Goal: Task Accomplishment & Management: Manage account settings

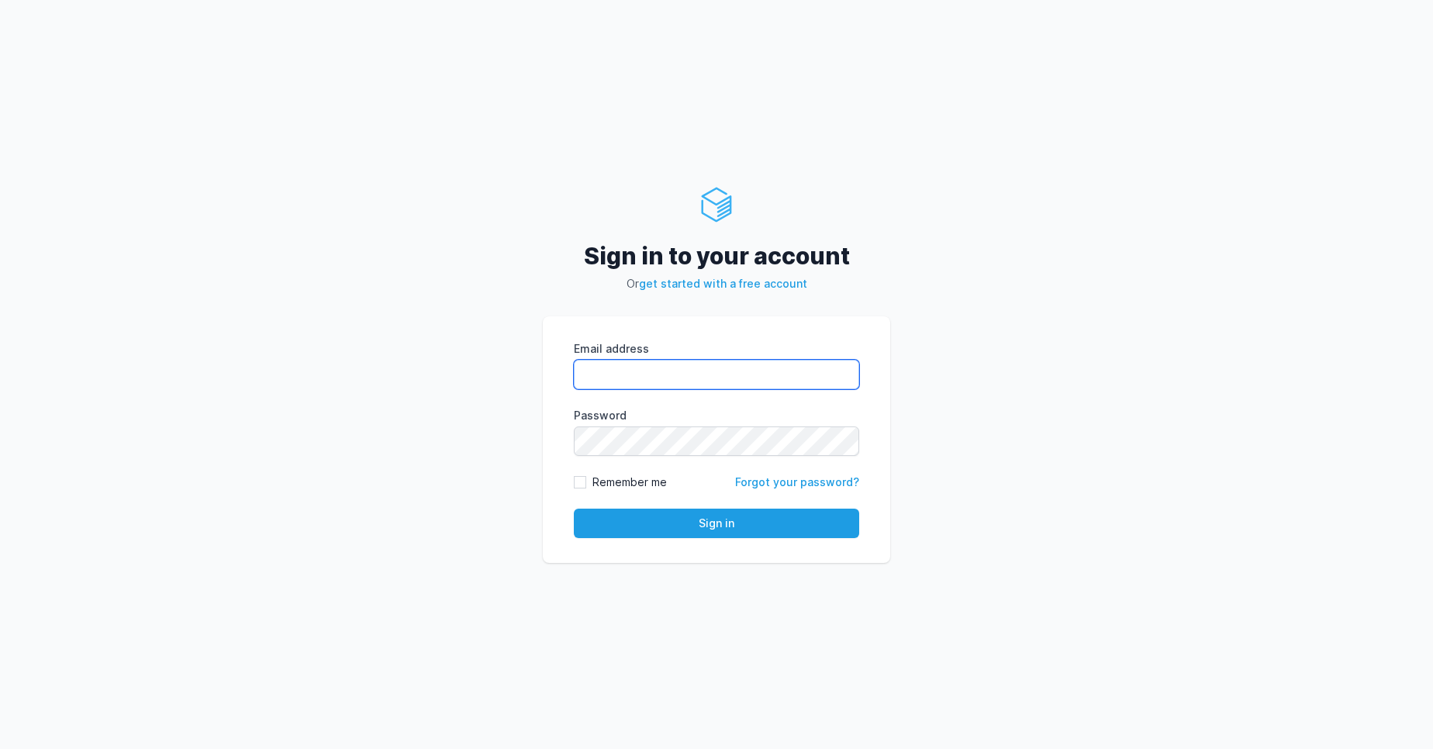
click at [695, 372] on input "Email address" at bounding box center [716, 374] width 285 height 29
click at [413, 556] on div "Sign in to your account Or get started with a free account Email address eyJpdi…" at bounding box center [716, 374] width 1433 height 749
click at [745, 368] on input "Email address" at bounding box center [716, 374] width 285 height 29
type input "vijendar.reddy@cdmx.in"
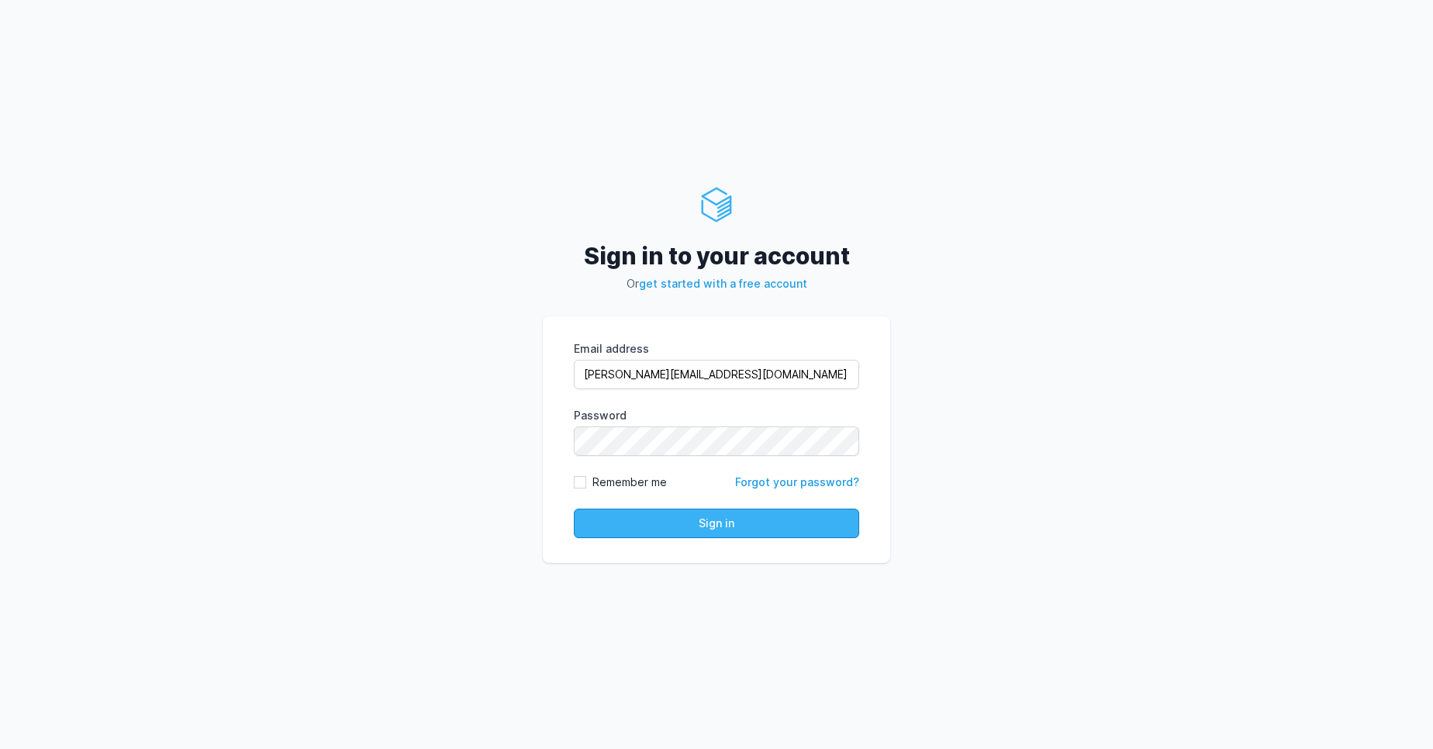
click at [708, 534] on button "Sign in" at bounding box center [716, 523] width 285 height 29
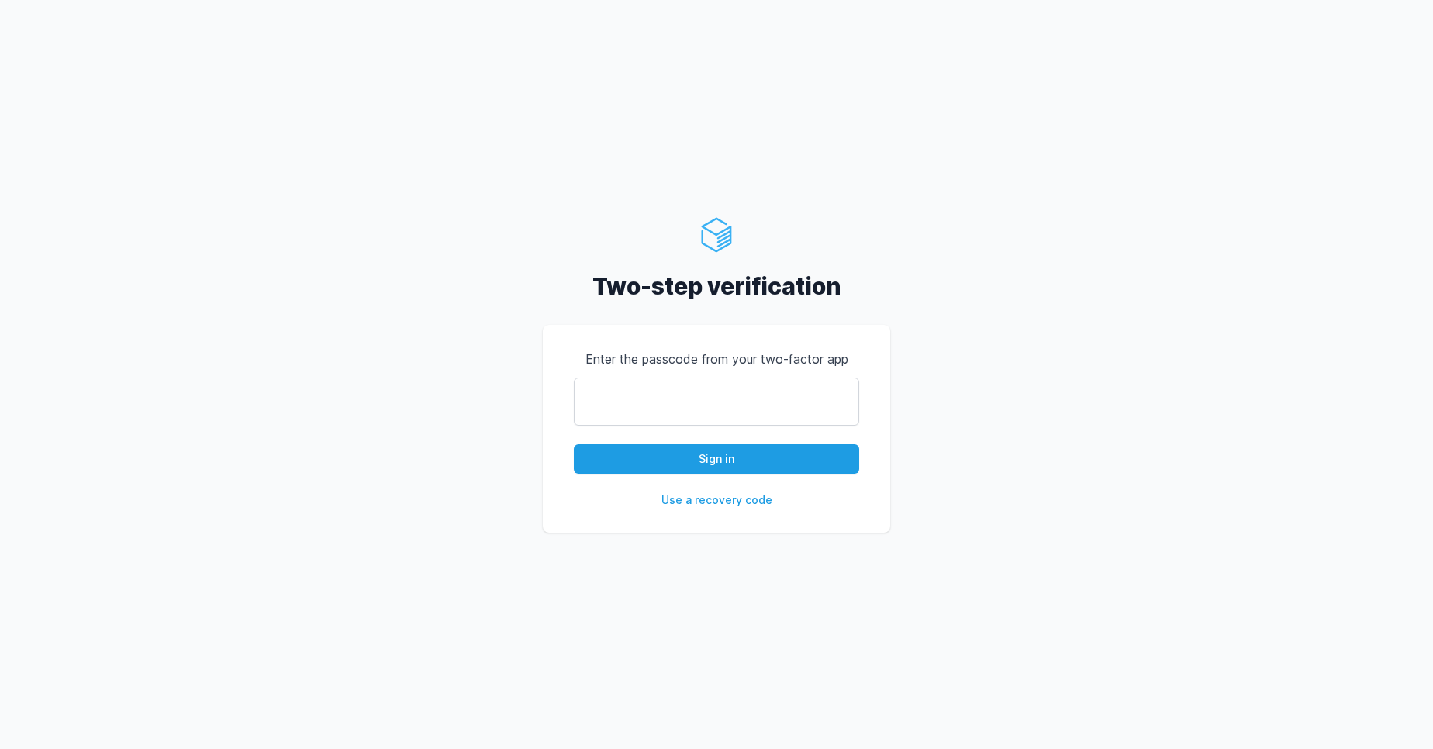
click at [761, 395] on input "text" at bounding box center [716, 402] width 285 height 48
click at [1112, 394] on div "Two-step verification Enter the passcode from your two-factor app Sign in Use a…" at bounding box center [716, 374] width 1433 height 749
click at [738, 409] on input "text" at bounding box center [716, 402] width 285 height 48
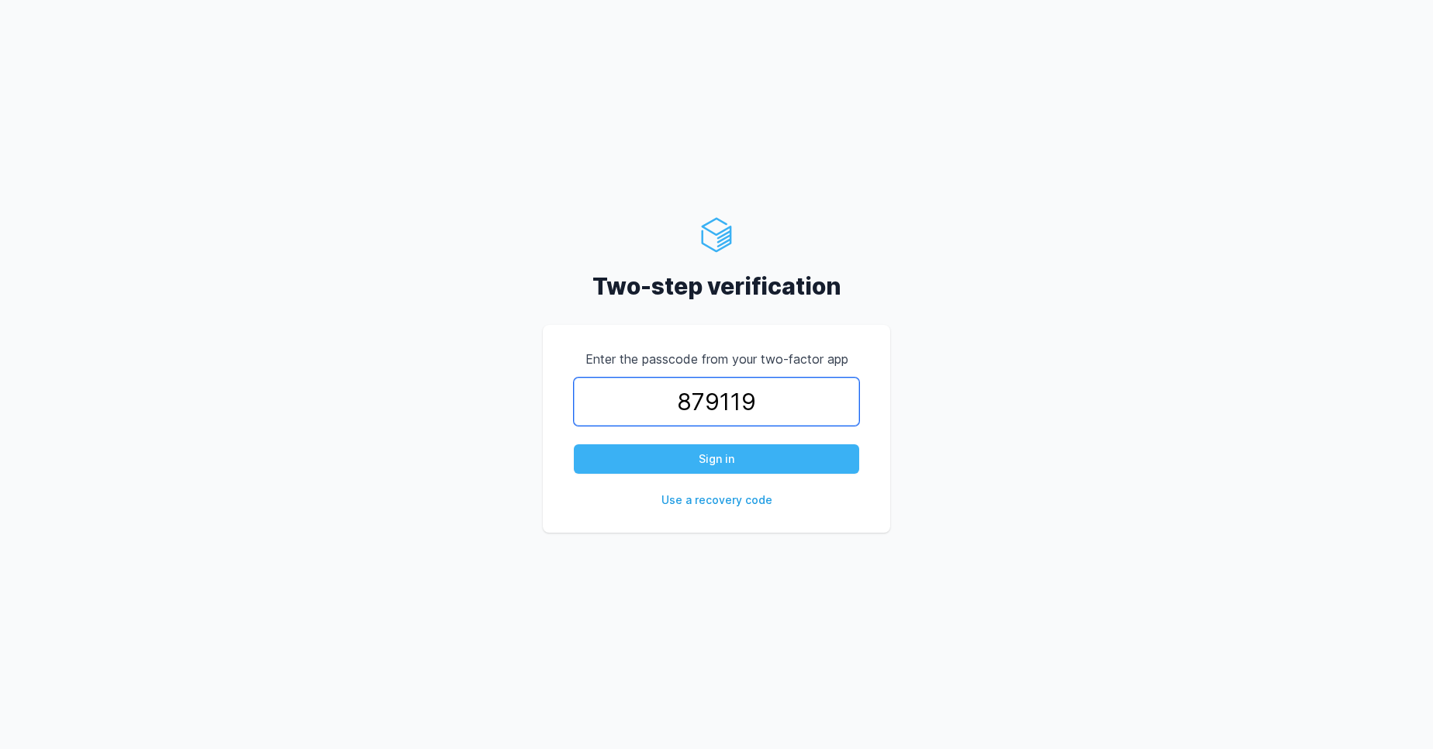
type input "879119"
click at [763, 461] on button "Sign in" at bounding box center [716, 458] width 285 height 29
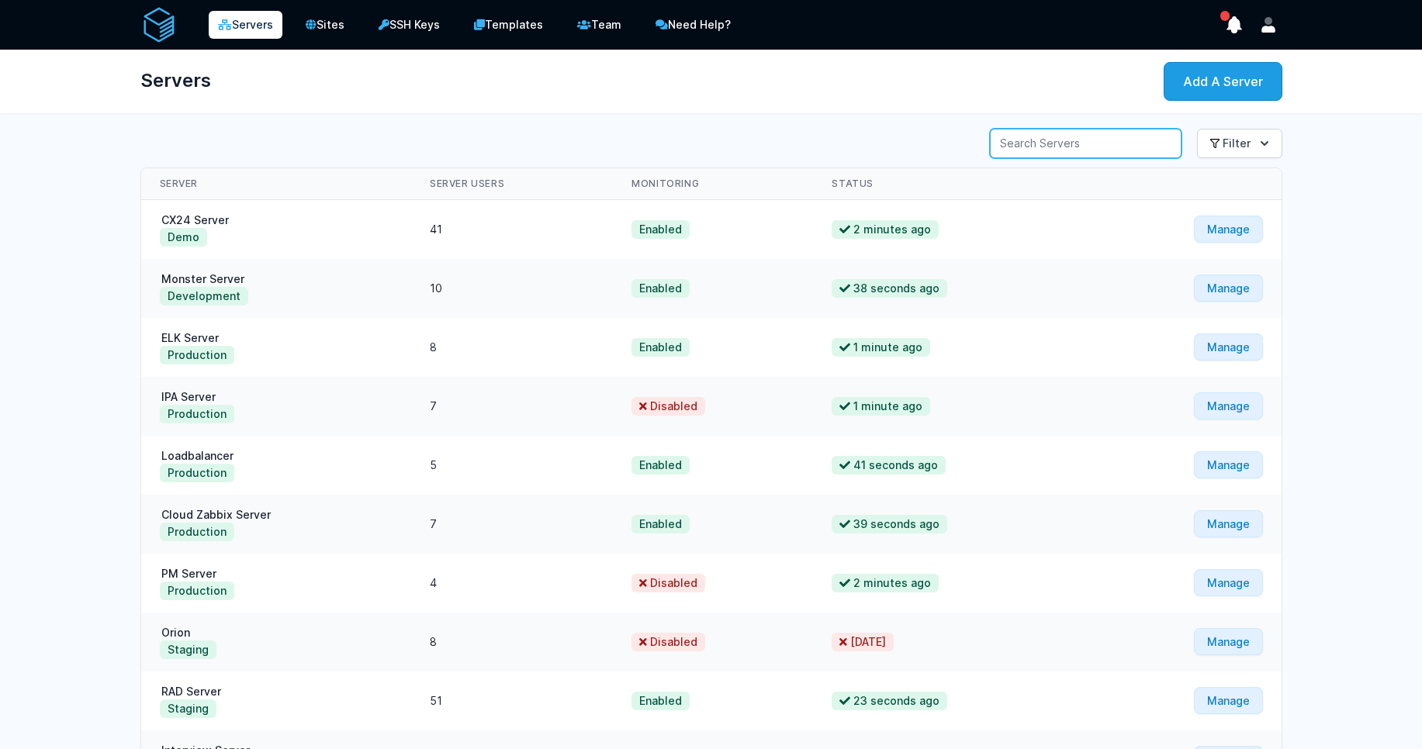
click at [1077, 136] on input "Server Search" at bounding box center [1086, 143] width 192 height 29
type input "itop"
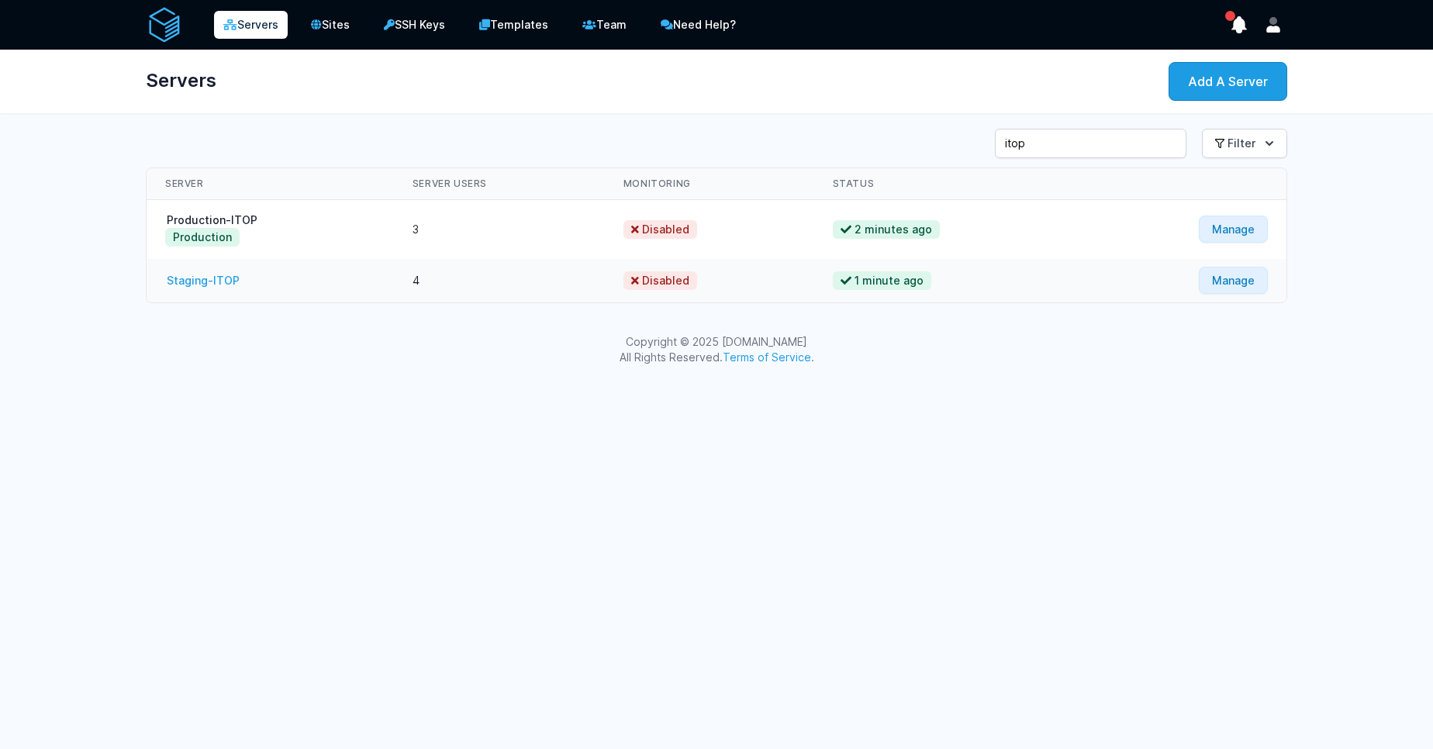
click at [214, 275] on link "Staging-ITOP" at bounding box center [203, 280] width 76 height 13
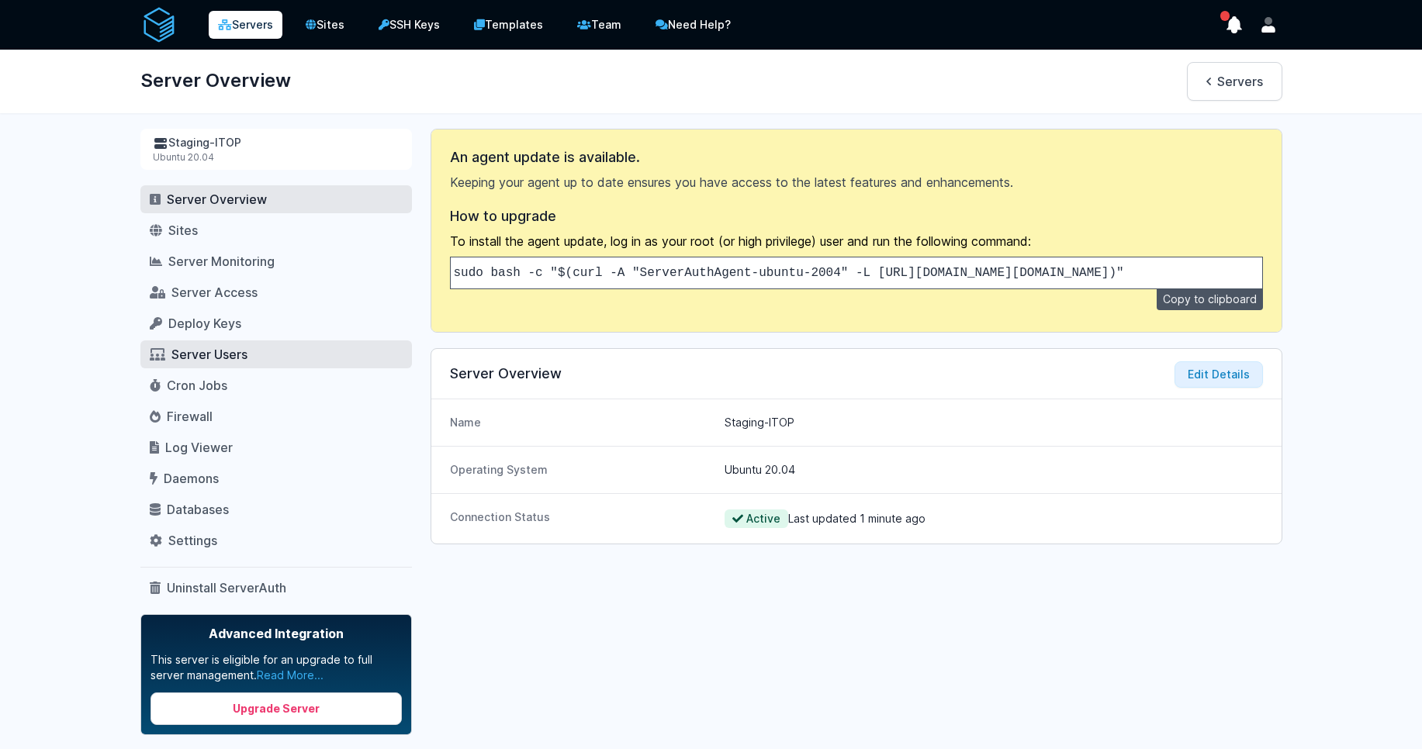
click at [218, 360] on span "Server Users" at bounding box center [209, 355] width 76 height 16
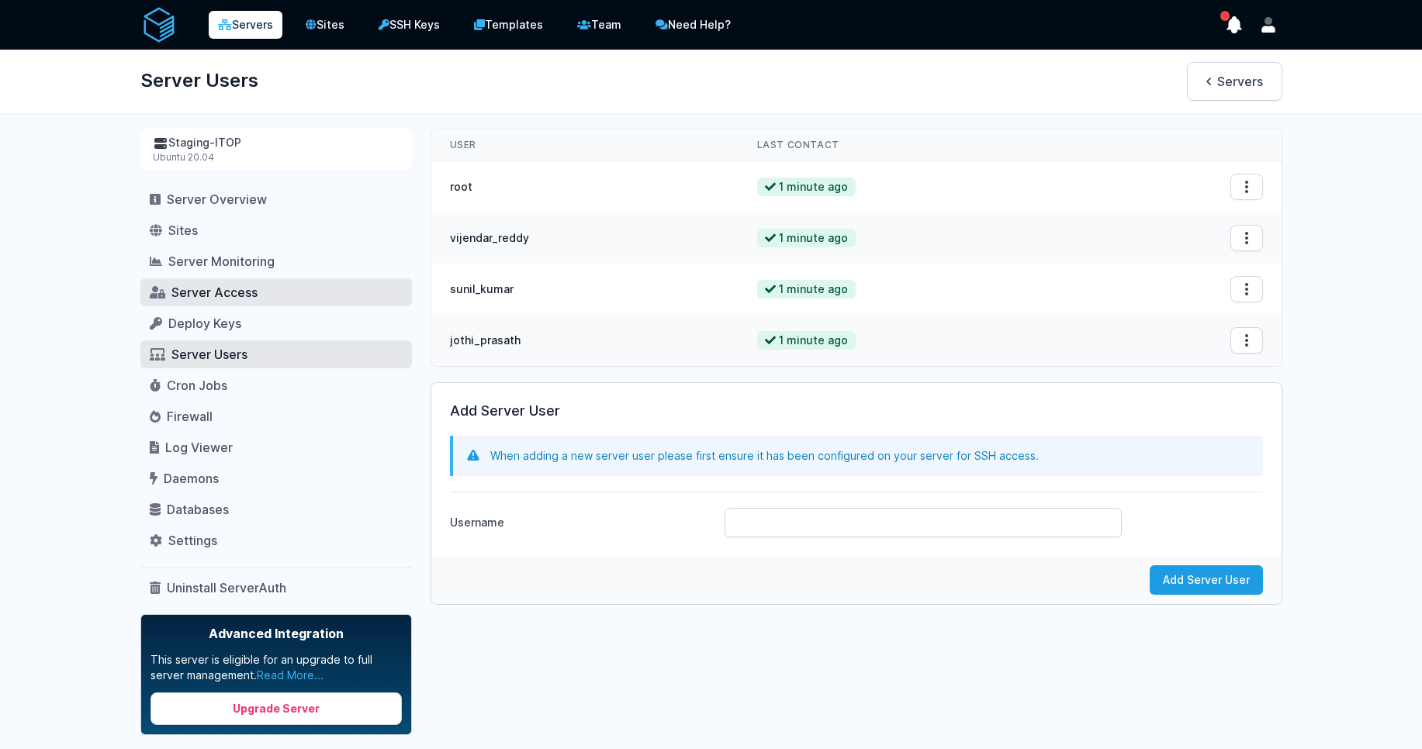
click at [211, 287] on span "Server Access" at bounding box center [214, 293] width 86 height 16
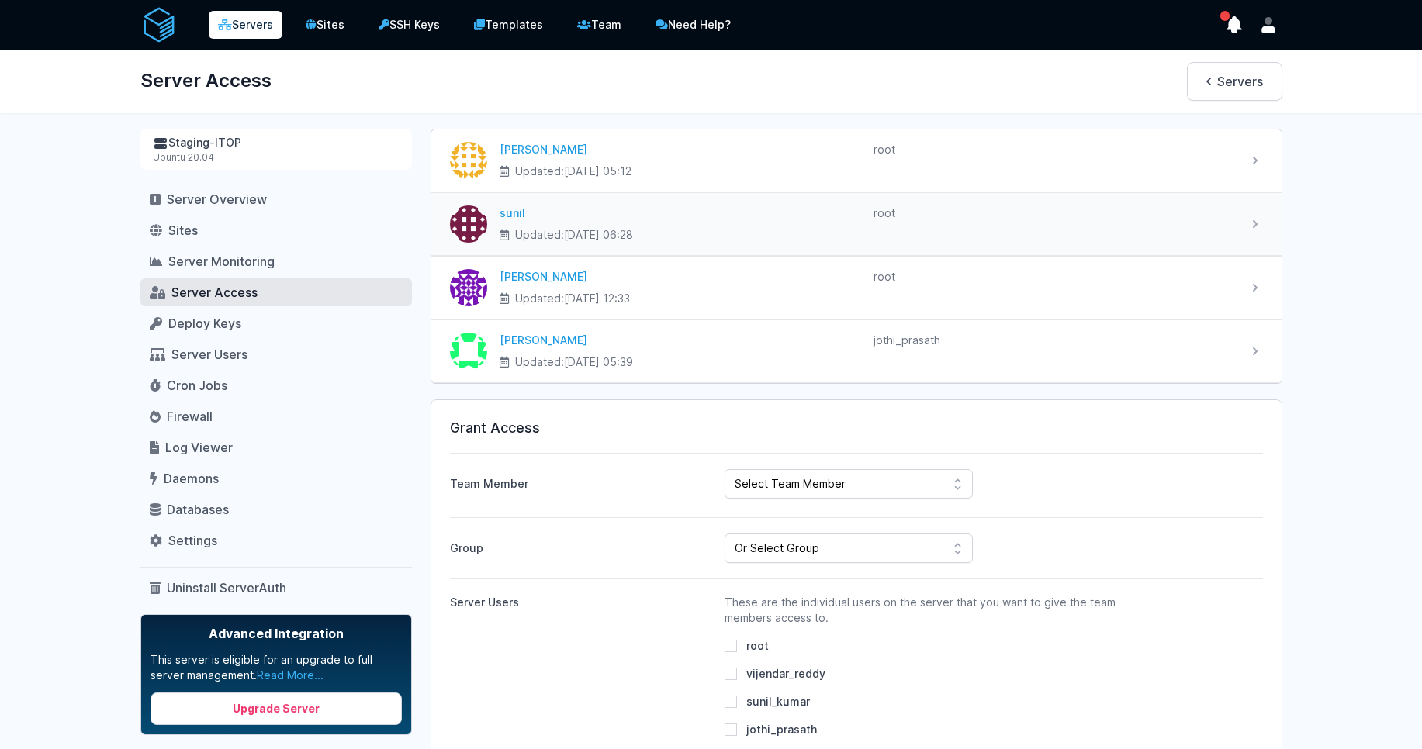
click at [1242, 226] on div "sunil Updated: 2025-05-07 at 06:28 root" at bounding box center [867, 224] width 760 height 37
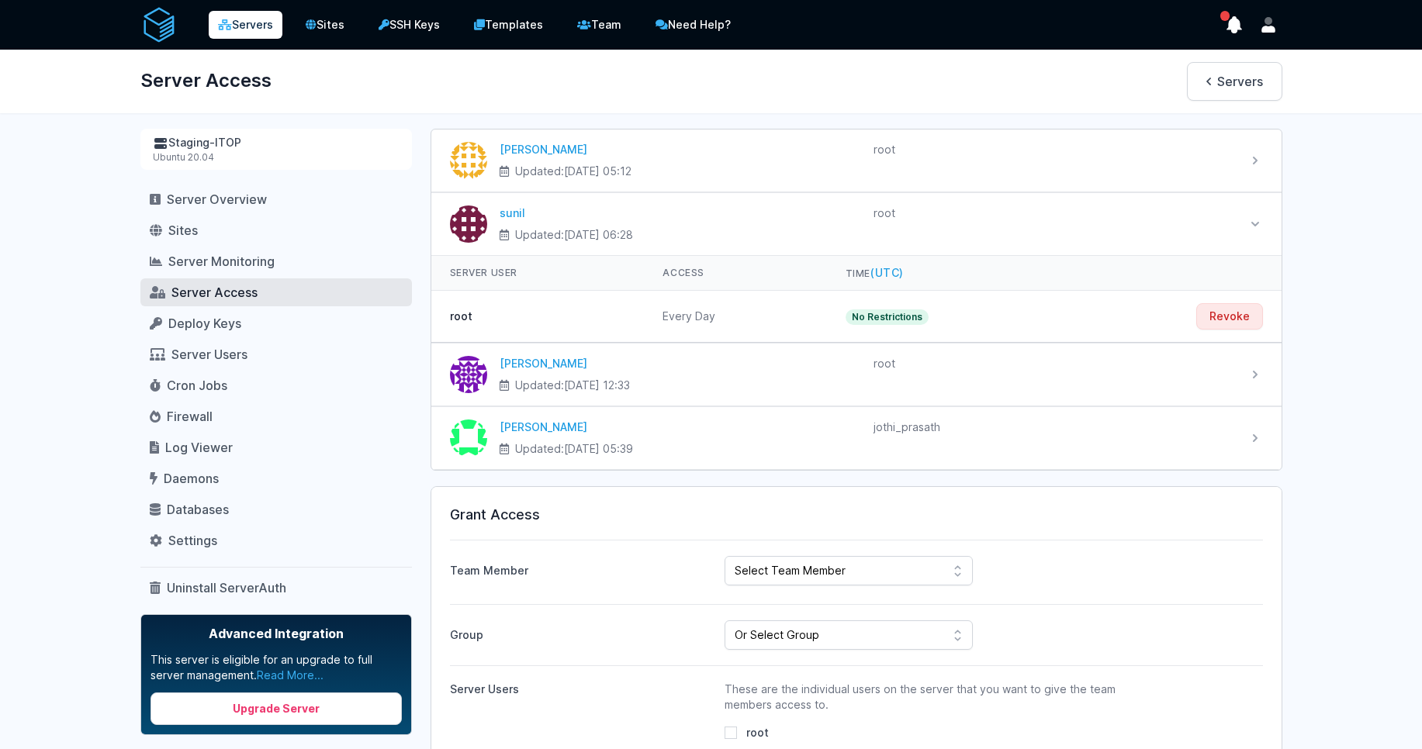
click at [1352, 302] on div "Servers Sites SSH Keys Templates Team Need Help?" at bounding box center [711, 752] width 1422 height 1504
click at [567, 214] on div "sunil" at bounding box center [679, 214] width 361 height 16
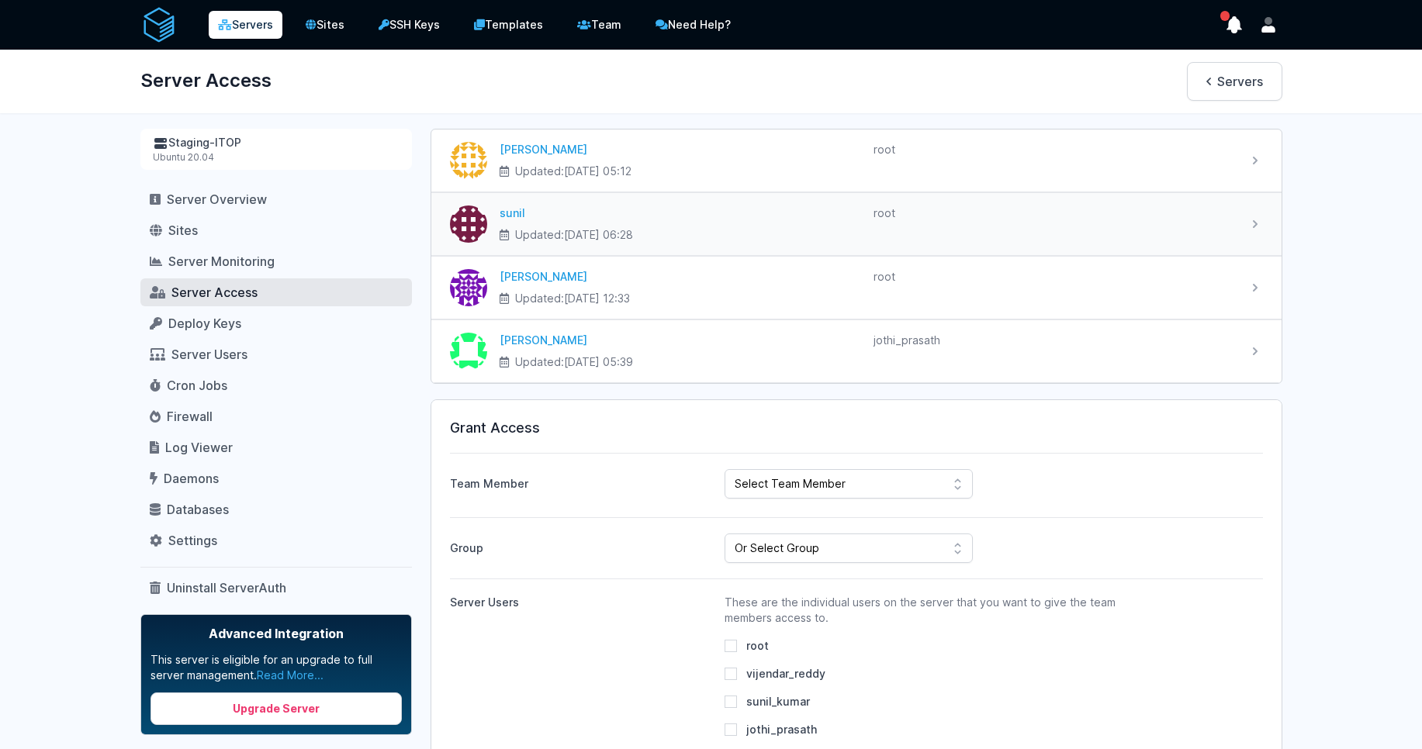
click at [1249, 225] on icon at bounding box center [1255, 224] width 16 height 16
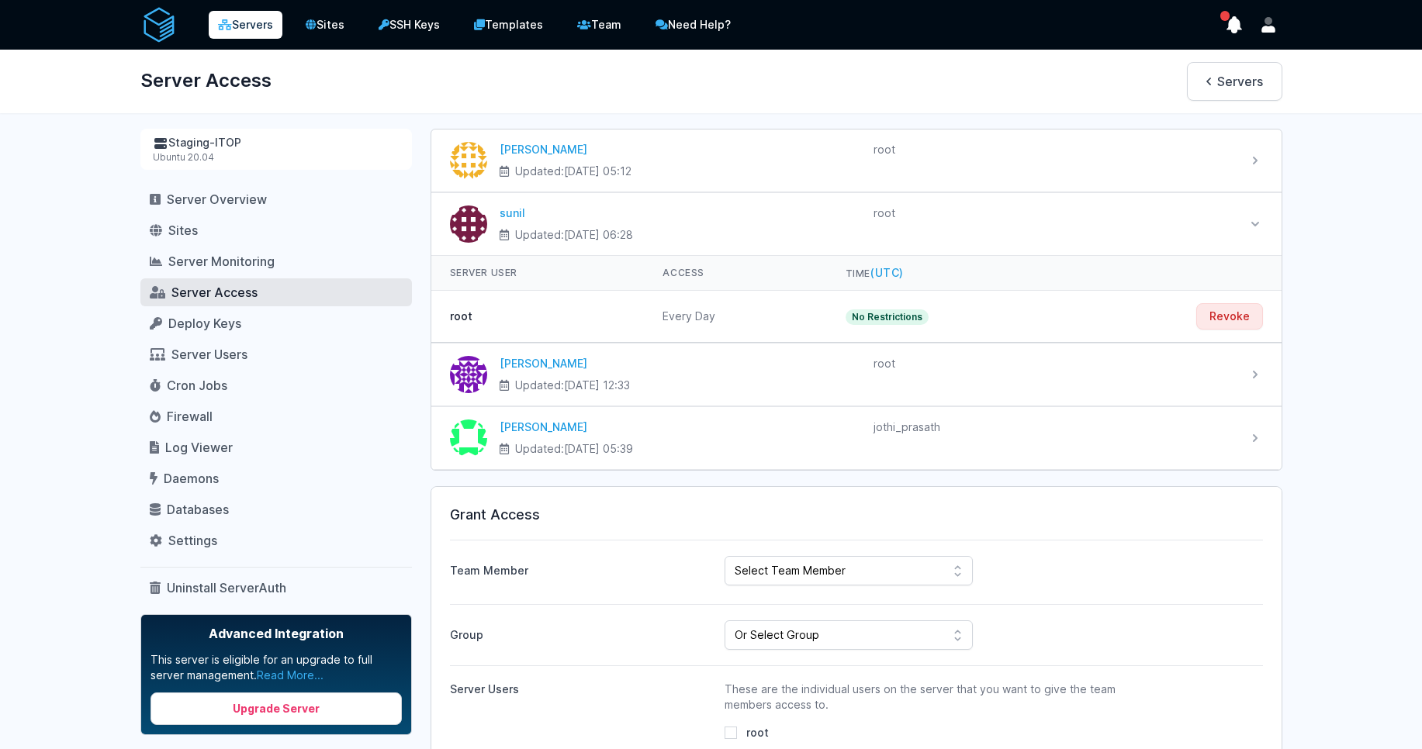
click at [1319, 484] on div "Servers Sites SSH Keys Templates Team Need Help?" at bounding box center [711, 752] width 1422 height 1504
select select "1288"
click at [724, 556] on select "Select Team Member CodeMax IT Solutions Pvt Ltd Roney Dsilva Rahul Raikar Ajay …" at bounding box center [848, 570] width 248 height 29
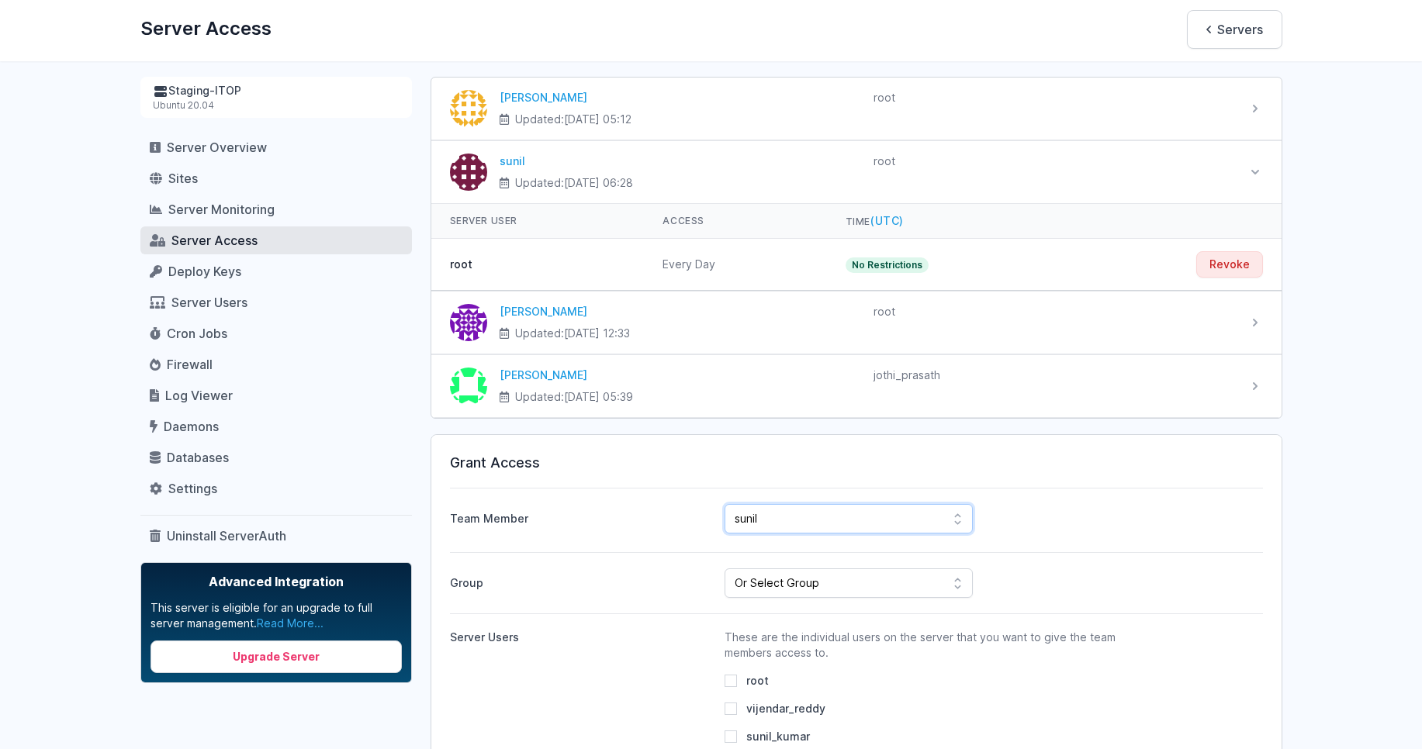
scroll to position [93, 0]
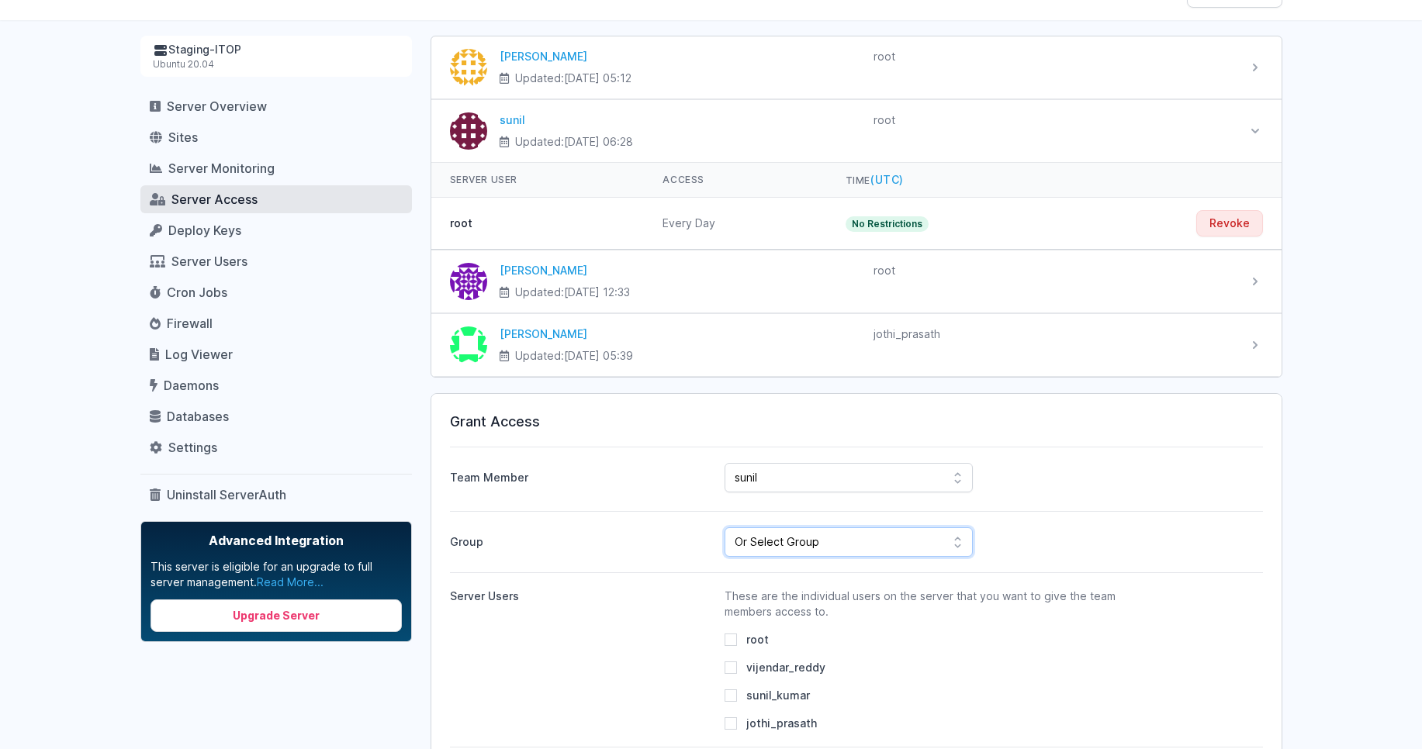
drag, startPoint x: 906, startPoint y: 538, endPoint x: 1346, endPoint y: 517, distance: 441.1
click at [1346, 517] on div "Servers Sites SSH Keys Templates Team Need Help?" at bounding box center [711, 659] width 1422 height 1504
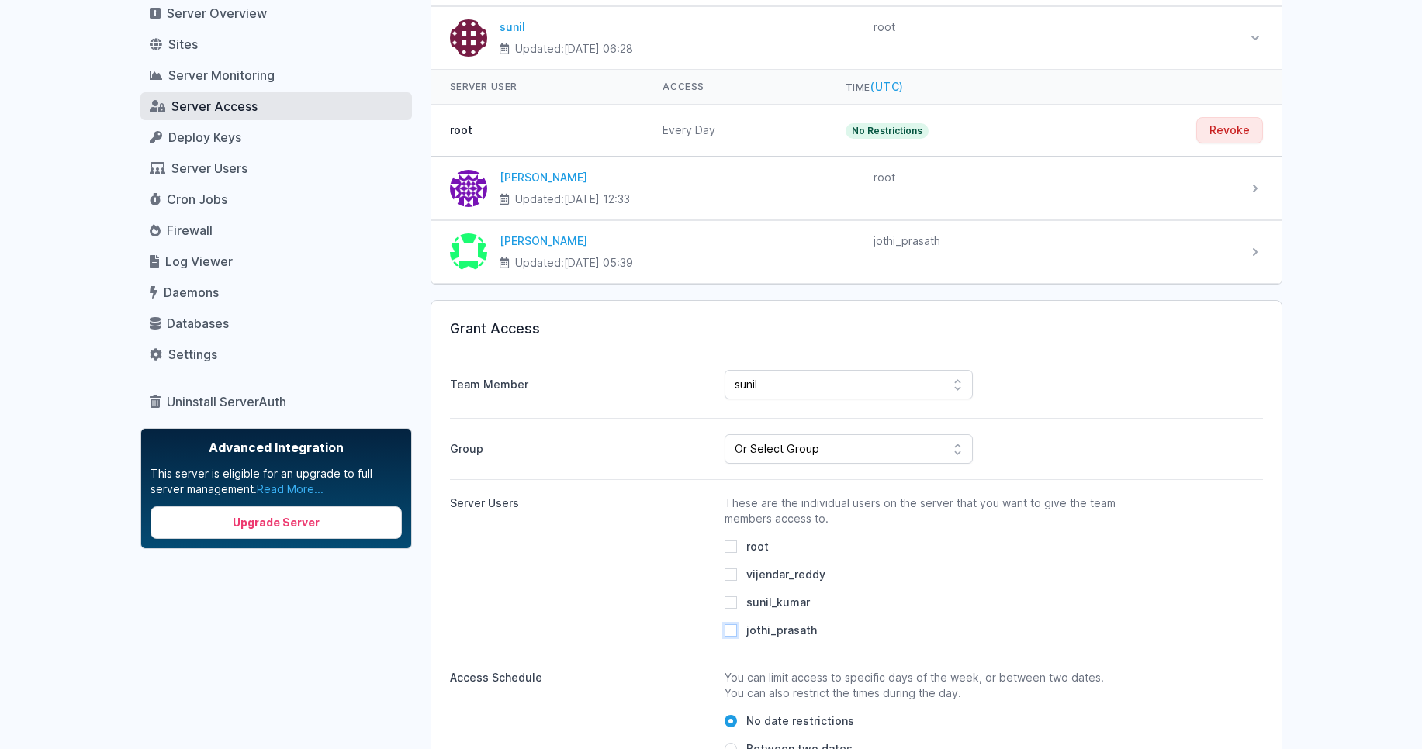
click at [728, 631] on input "jothi_prasath" at bounding box center [730, 630] width 12 height 12
checkbox input "true"
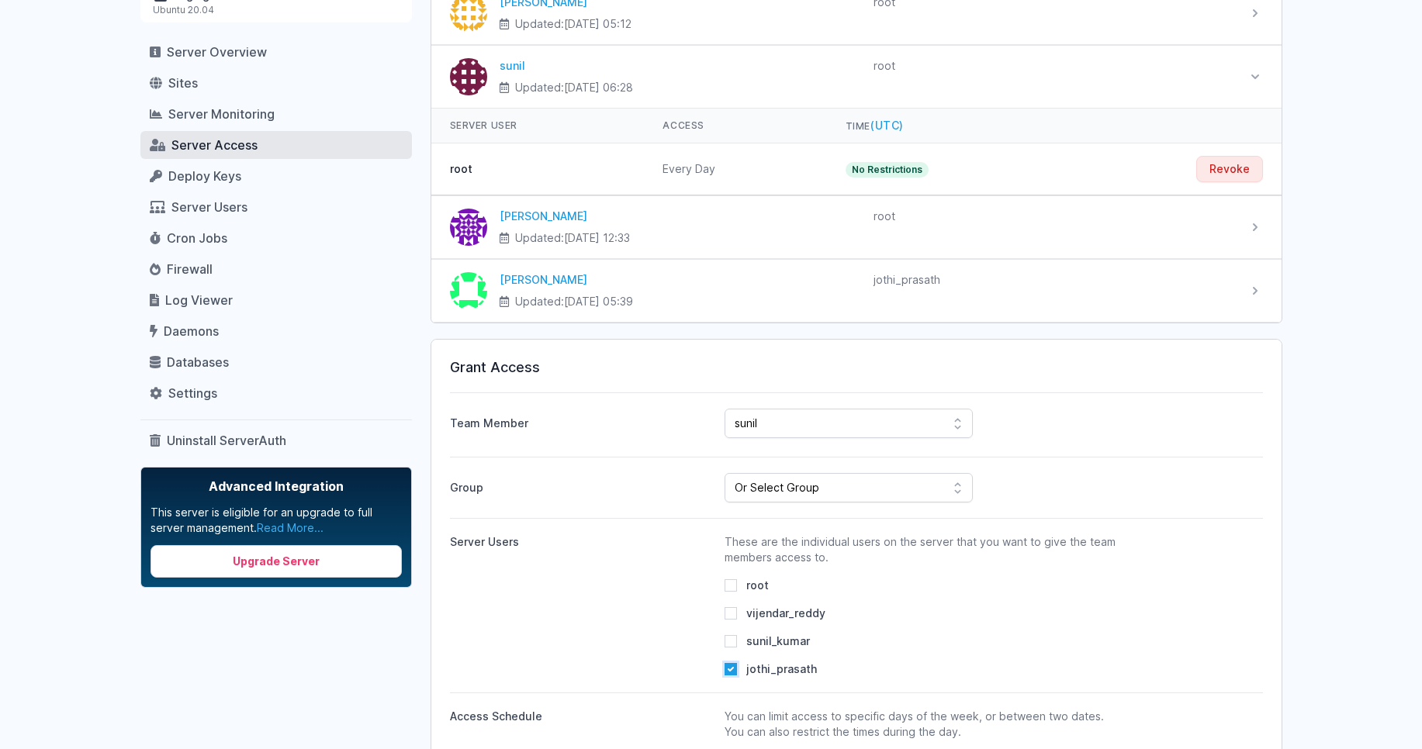
scroll to position [251, 0]
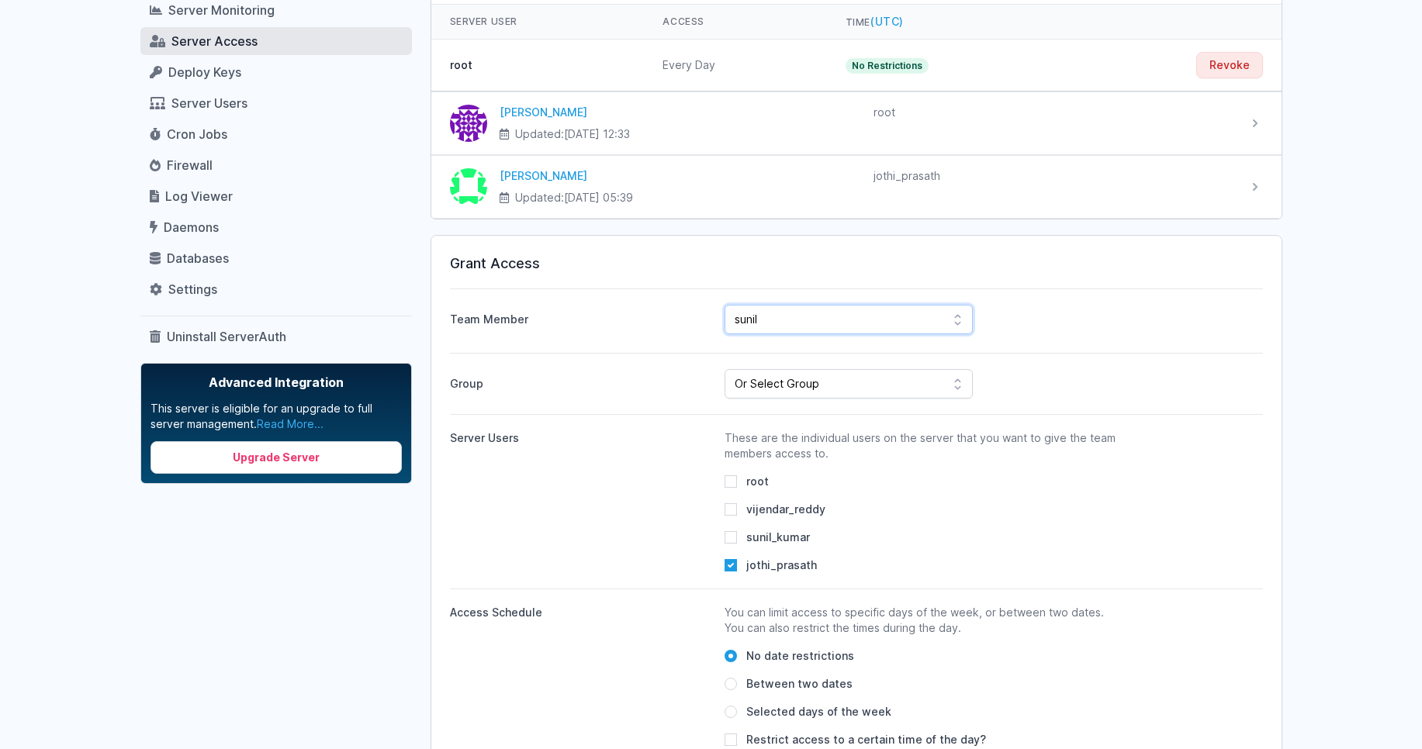
click at [831, 317] on select "Select Team Member CodeMax IT Solutions Pvt Ltd Roney Dsilva Rahul Raikar Ajay …" at bounding box center [848, 319] width 248 height 29
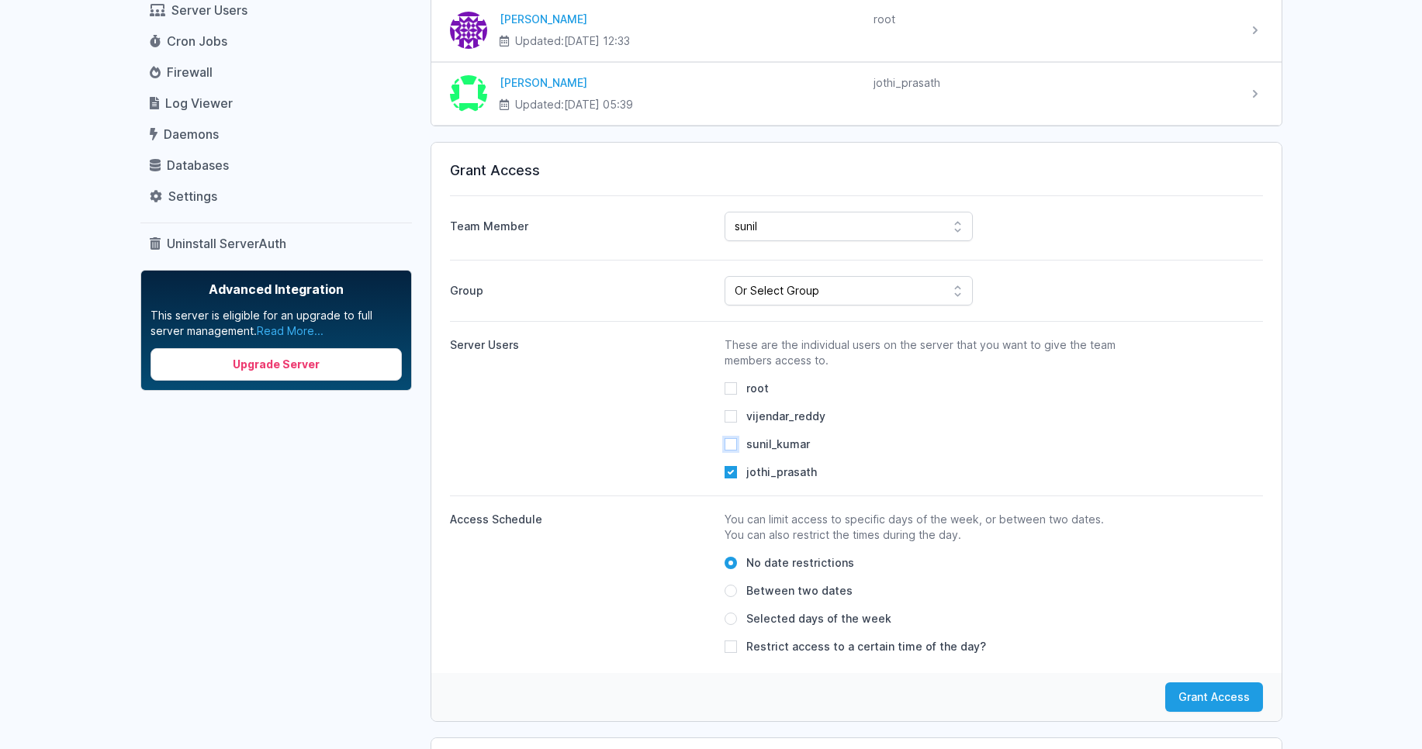
click at [730, 444] on input "sunil_kumar" at bounding box center [730, 444] width 12 height 12
checkbox input "true"
click at [737, 472] on input "jothi_prasath" at bounding box center [730, 472] width 12 height 12
checkbox input "false"
click at [1204, 696] on button "Grant Access" at bounding box center [1214, 697] width 98 height 29
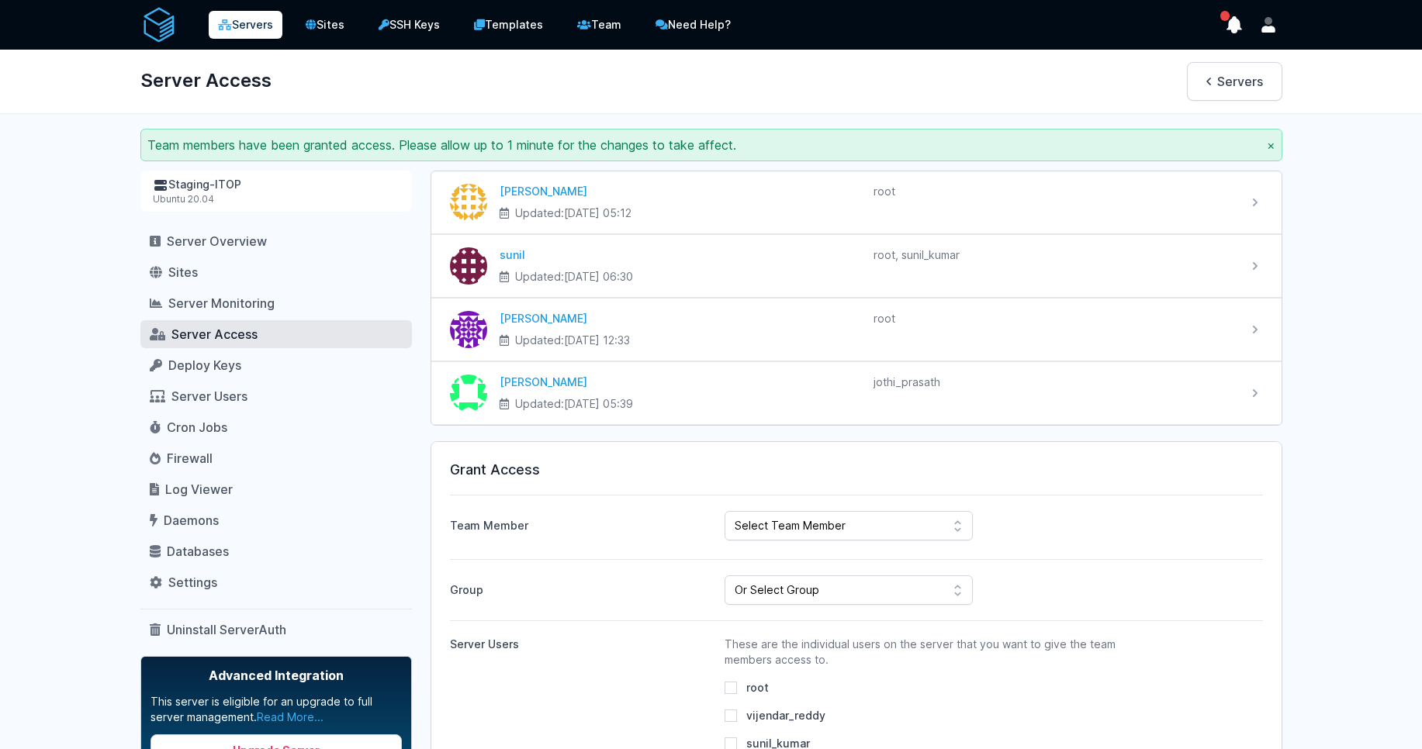
click at [220, 185] on div "Staging-ITOP" at bounding box center [276, 185] width 247 height 16
click at [209, 207] on div "Staging-ITOP Ubuntu 20.04" at bounding box center [275, 191] width 271 height 41
click at [207, 332] on span "Server Access" at bounding box center [214, 335] width 86 height 16
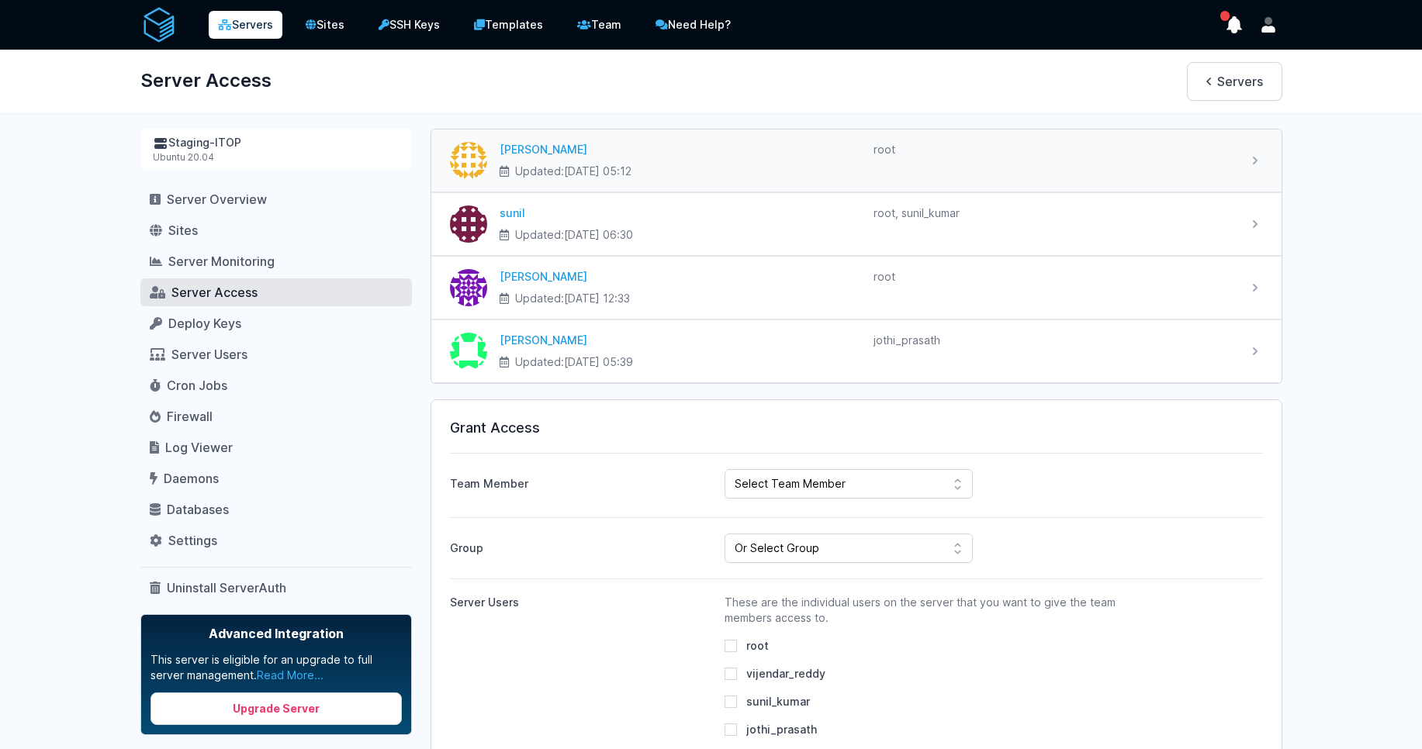
click at [585, 175] on time "[DATE] 05:12" at bounding box center [597, 170] width 67 height 13
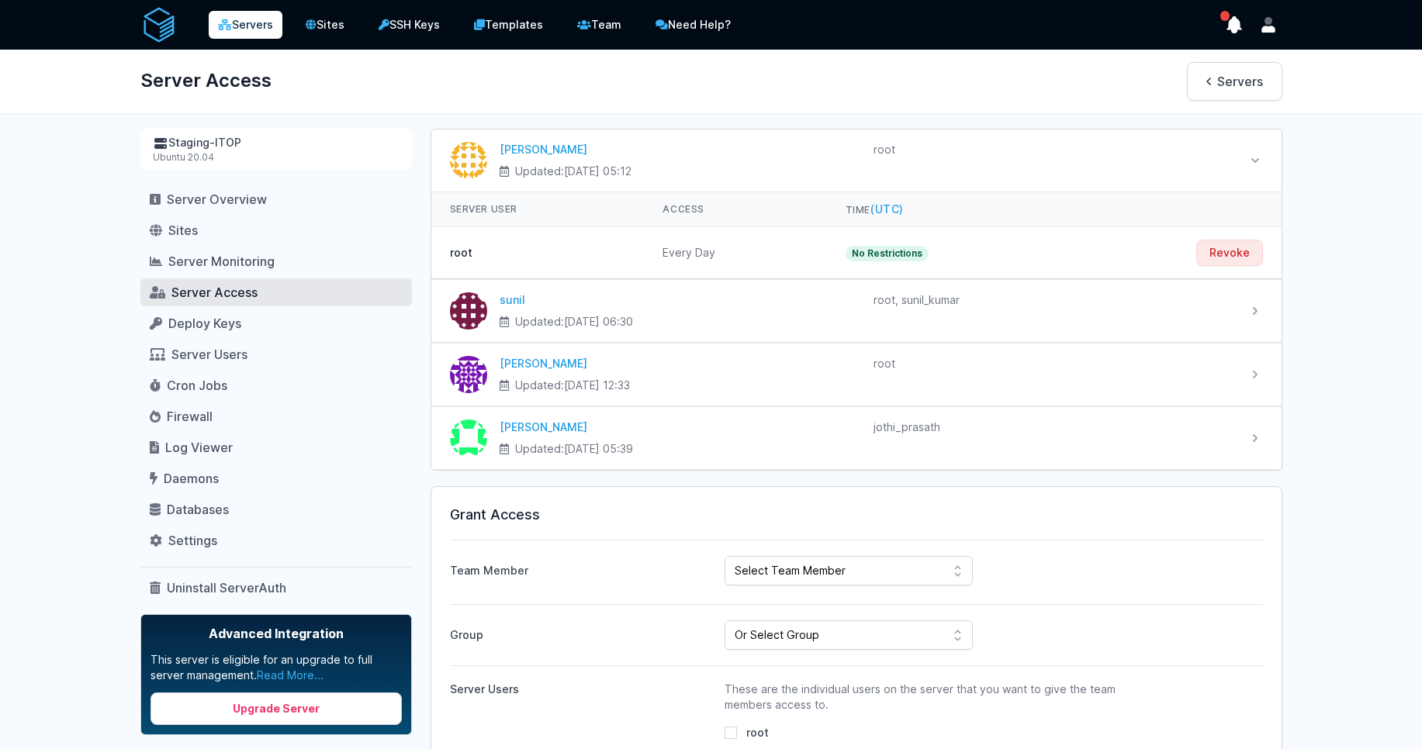
click at [1384, 306] on div "Servers Sites SSH Keys Templates Team Need Help?" at bounding box center [711, 752] width 1422 height 1504
click at [254, 24] on link "Servers" at bounding box center [246, 25] width 74 height 28
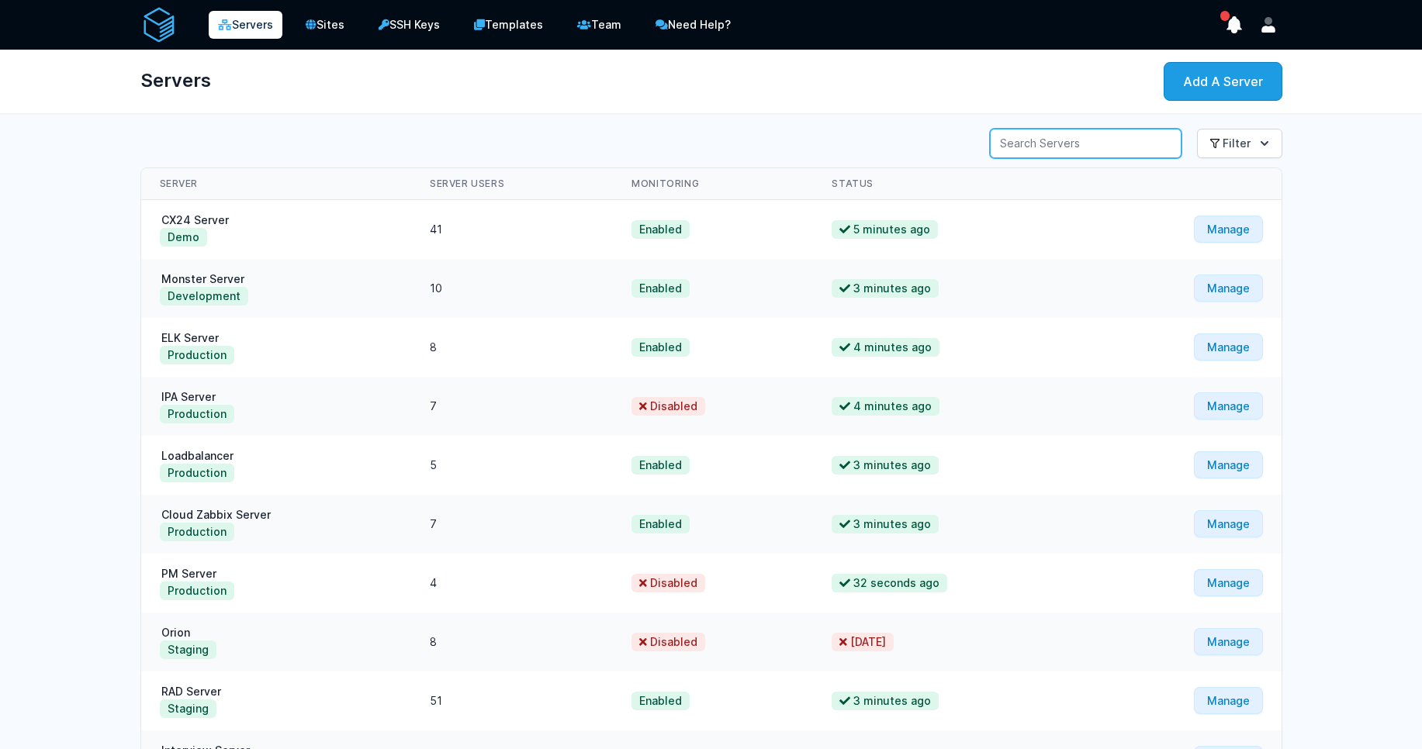
click at [1047, 143] on input "Server Search" at bounding box center [1086, 143] width 192 height 29
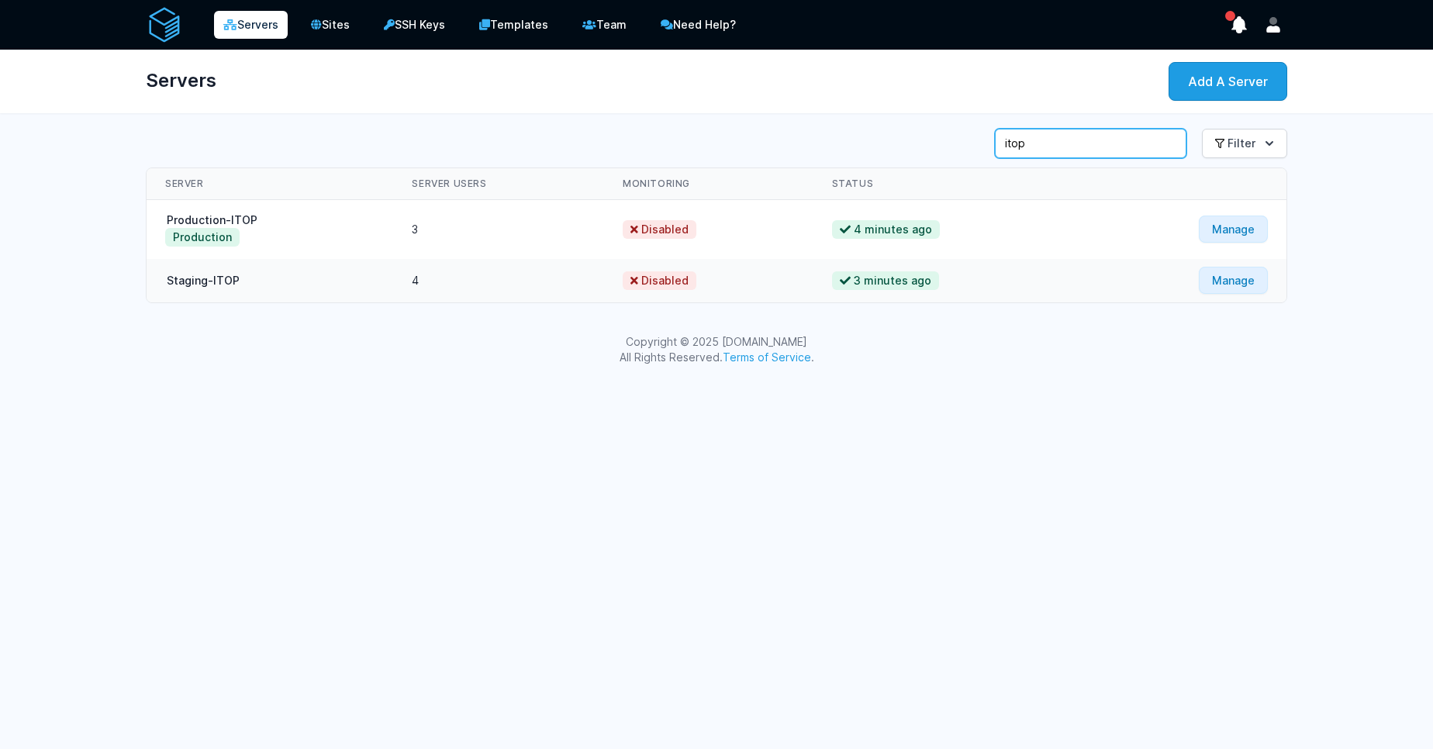
type input "itop"
click at [206, 274] on link "Staging-ITOP" at bounding box center [203, 280] width 76 height 13
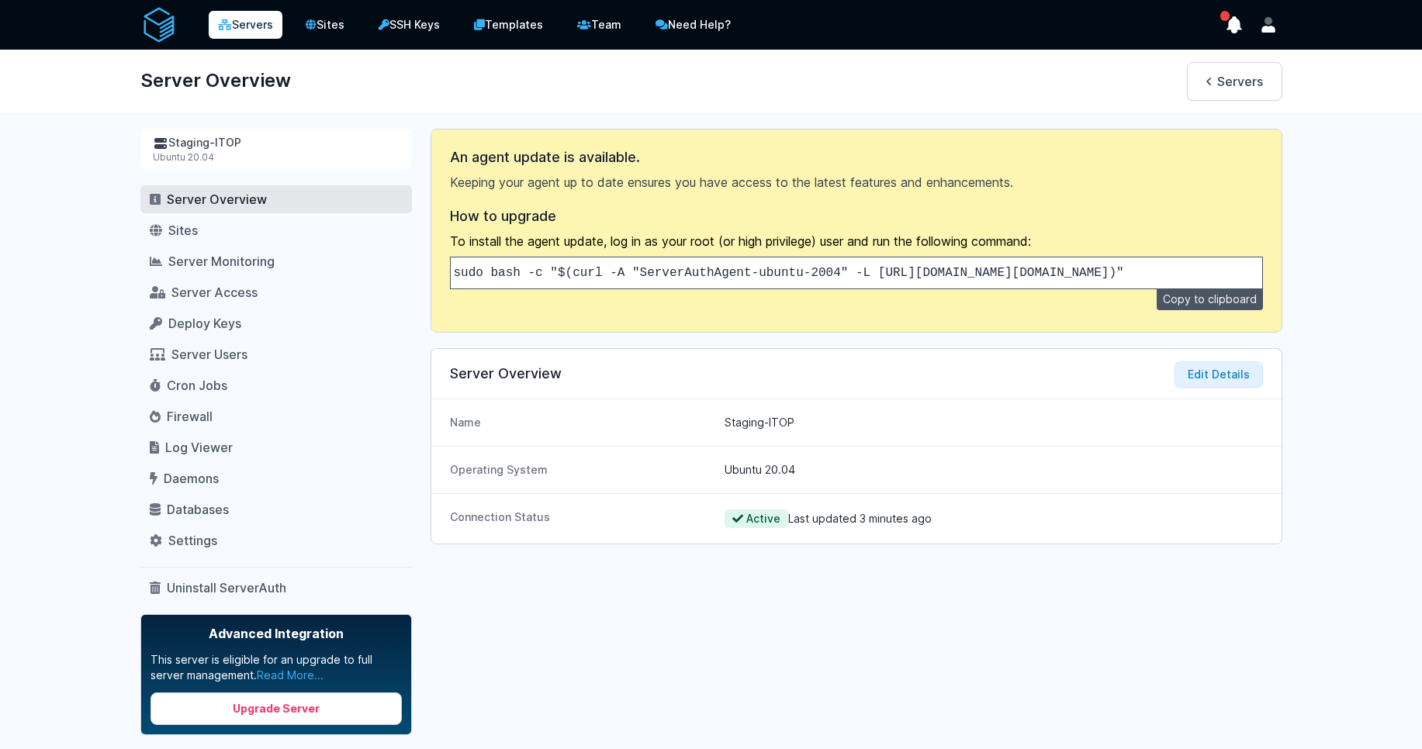
click at [1039, 265] on pre "sudo bash -c "$(curl -A "ServerAuthAgent-ubuntu-2004" -L https://api.serverauth…" at bounding box center [856, 273] width 813 height 33
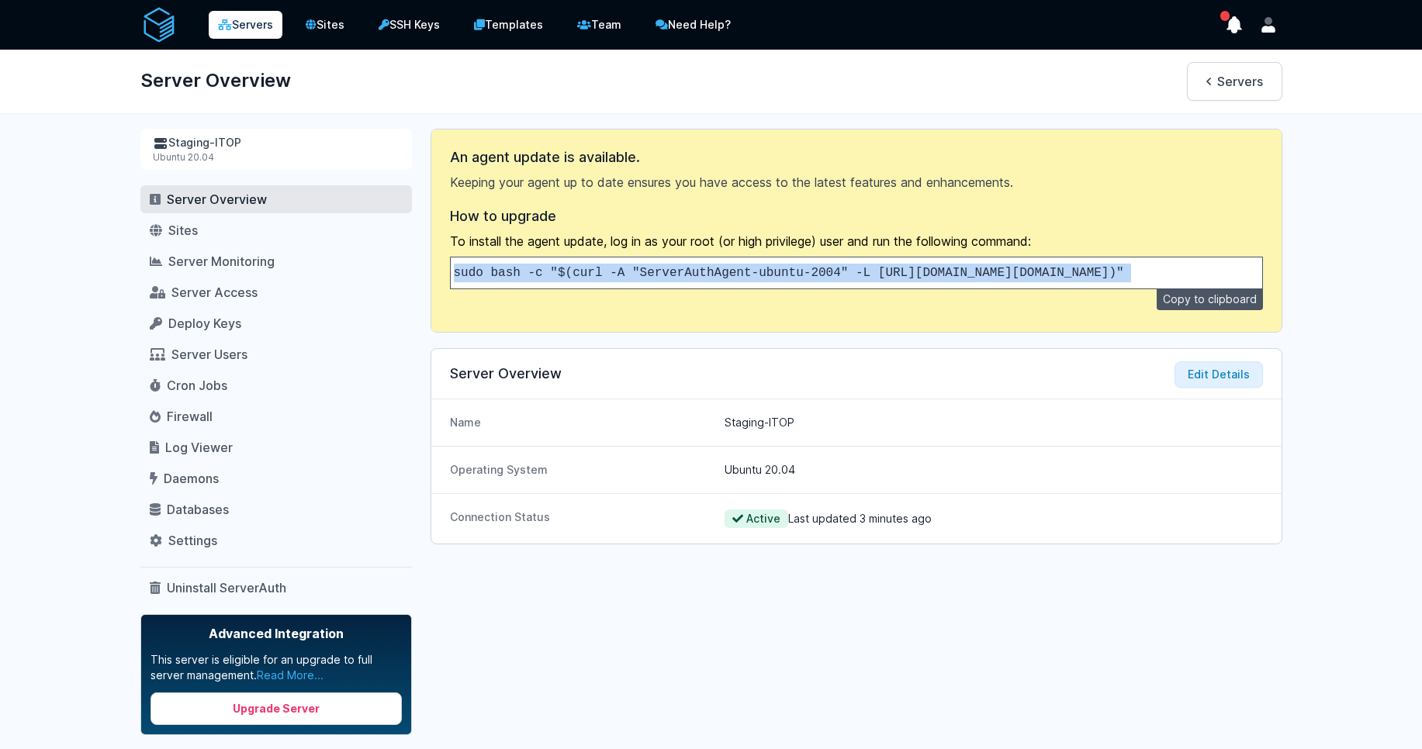
click at [1039, 265] on pre "sudo bash -c "$(curl -A "ServerAuthAgent-ubuntu-2004" -L https://api.serverauth…" at bounding box center [856, 273] width 813 height 33
copy div "sudo bash -c "$(curl -A "ServerAuthAgent-ubuntu-2004" -L https://api.serverauth…"
click at [221, 295] on span "Server Access" at bounding box center [214, 293] width 86 height 16
